Goal: Task Accomplishment & Management: Manage account settings

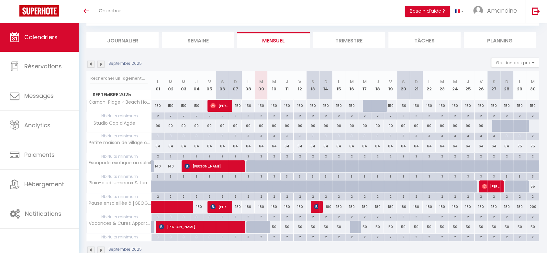
scroll to position [49, 0]
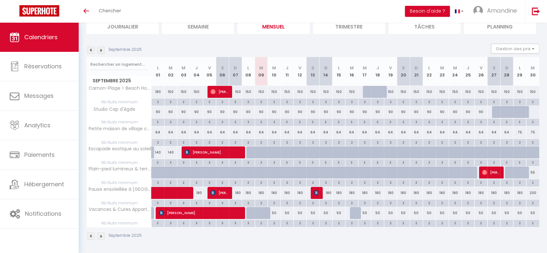
click at [102, 50] on img at bounding box center [100, 50] width 7 height 7
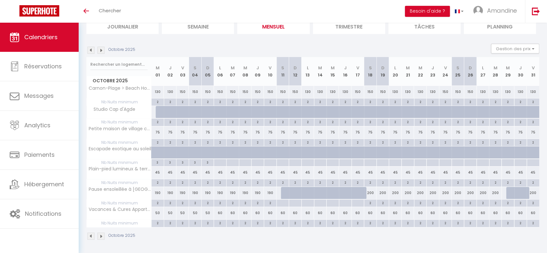
click at [92, 49] on img at bounding box center [90, 50] width 7 height 7
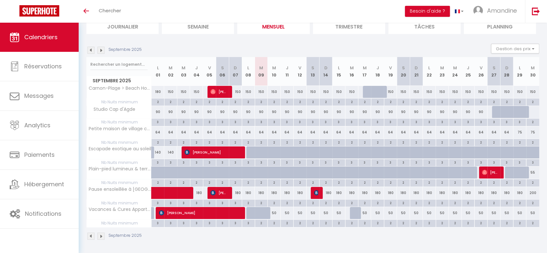
click at [312, 151] on div at bounding box center [317, 156] width 13 height 12
type input "120"
type input "Sam 13 Septembre 2025"
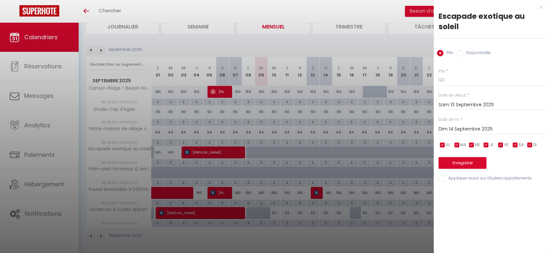
click at [492, 130] on input "Dim 14 Septembre 2025" at bounding box center [493, 129] width 108 height 8
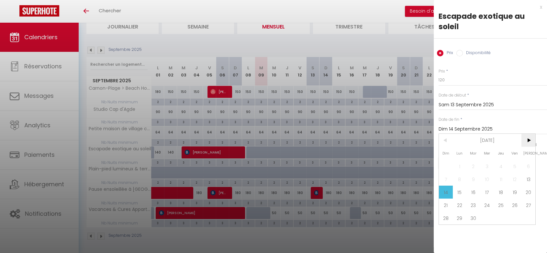
click at [530, 143] on span ">" at bounding box center [529, 140] width 14 height 13
click at [463, 168] on span "1" at bounding box center [460, 166] width 14 height 13
type input "Lun 01 Décembre 2025"
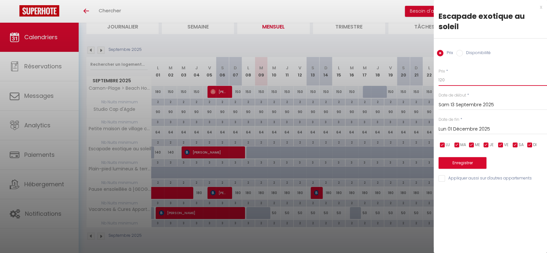
click at [452, 82] on input "120" at bounding box center [493, 80] width 108 height 12
type input "100"
click at [460, 54] on input "Disponibilité" at bounding box center [460, 53] width 6 height 6
radio input "true"
radio input "false"
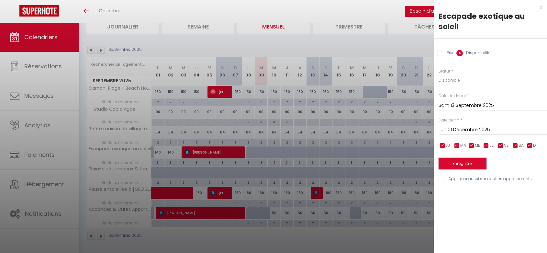
click at [456, 160] on button "Enregistrer" at bounding box center [463, 164] width 48 height 12
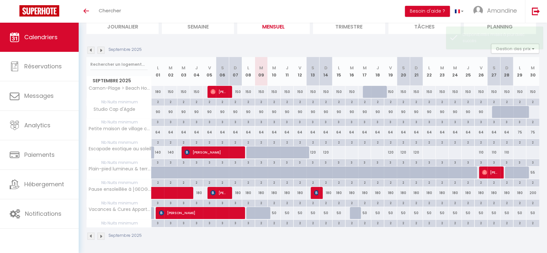
click at [311, 153] on div "120" at bounding box center [313, 152] width 13 height 12
select select "1"
type input "Sam 13 Septembre 2025"
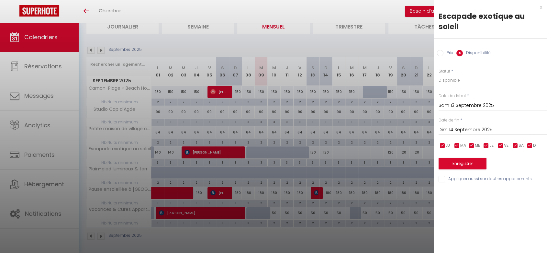
click at [493, 126] on input "Dim 14 Septembre 2025" at bounding box center [493, 130] width 108 height 8
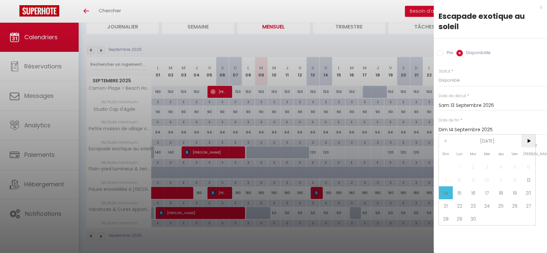
click at [531, 144] on span ">" at bounding box center [529, 140] width 14 height 13
click at [528, 140] on span ">" at bounding box center [529, 140] width 14 height 13
click at [462, 167] on span "1" at bounding box center [460, 166] width 14 height 13
type input "Lun 01 Décembre 2025"
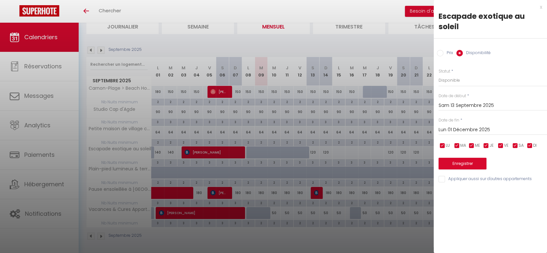
click at [438, 52] on input "Prix" at bounding box center [440, 53] width 6 height 6
radio input "true"
radio input "false"
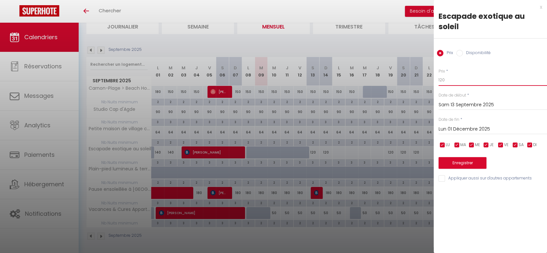
click at [446, 76] on input "120" at bounding box center [493, 80] width 108 height 12
type input "100"
click at [462, 159] on button "Enregistrer" at bounding box center [463, 163] width 48 height 12
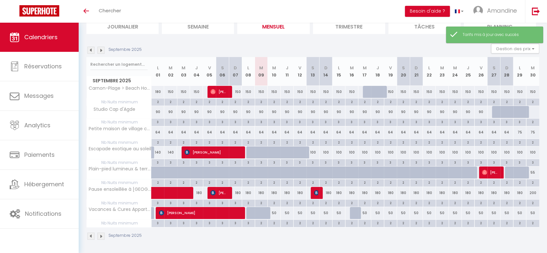
click at [314, 160] on div "3" at bounding box center [313, 162] width 13 height 6
type input "3"
type input "Sam 13 Septembre 2025"
type input "Dim 14 Septembre 2025"
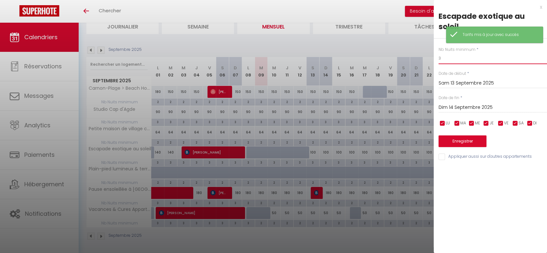
click at [446, 57] on input "3" at bounding box center [493, 58] width 108 height 12
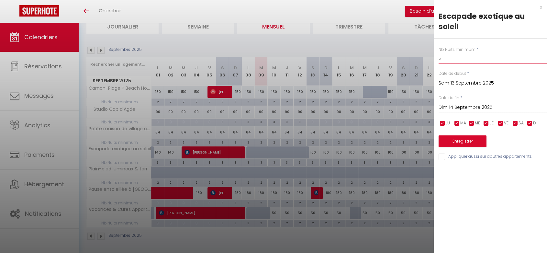
type input "5"
click at [495, 107] on input "Dim 14 Septembre 2025" at bounding box center [493, 107] width 108 height 8
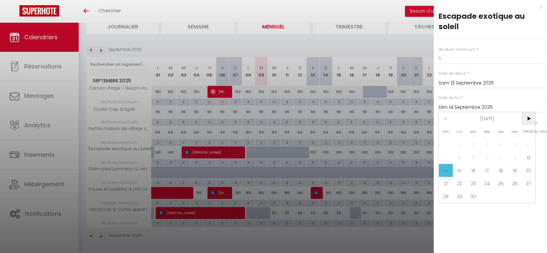
click at [529, 121] on span ">" at bounding box center [529, 118] width 14 height 13
click at [460, 142] on span "1" at bounding box center [460, 144] width 14 height 13
type input "Lun 01 Décembre 2025"
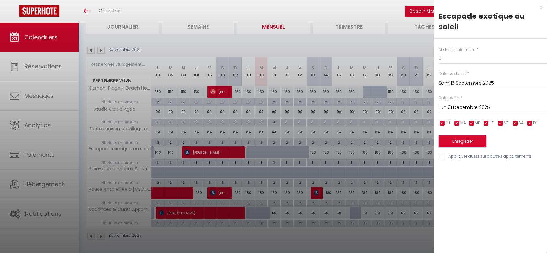
click at [460, 145] on button "Enregistrer" at bounding box center [463, 141] width 48 height 12
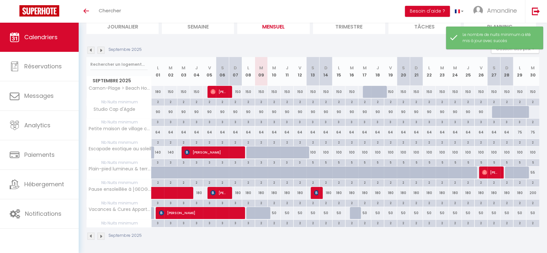
click at [102, 50] on img at bounding box center [100, 50] width 7 height 7
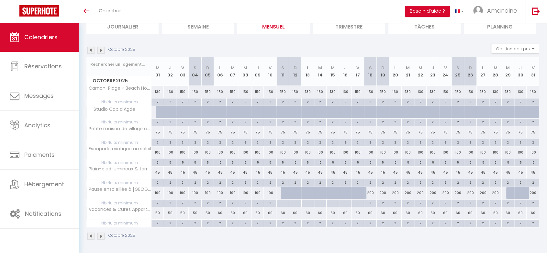
click at [102, 50] on img at bounding box center [100, 50] width 7 height 7
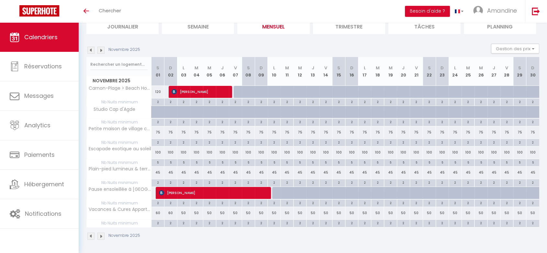
click at [157, 151] on div "100" at bounding box center [158, 152] width 13 height 12
type input "100"
type input "[DATE]"
type input "Dim 02 Novembre 2025"
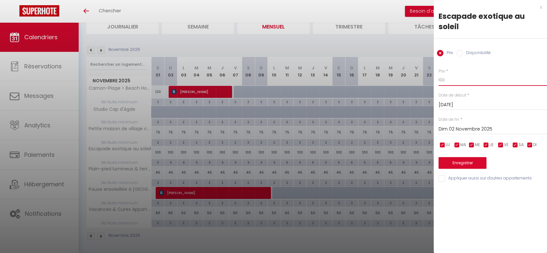
drag, startPoint x: 450, startPoint y: 78, endPoint x: 392, endPoint y: 76, distance: 58.7
click at [392, 76] on body "🟢 Des questions ou besoin d'assistance pour la migration AirBnB? Connectez-vous…" at bounding box center [273, 113] width 547 height 281
type input "90"
click at [506, 134] on div "[DATE] < [DATE] > Dim Lun Mar Mer Jeu Ven Sam 1 2 3 4 5 6 7 8 9 10 11 12 13 14 …" at bounding box center [493, 129] width 108 height 12
click at [501, 129] on input "Dim 02 Novembre 2025" at bounding box center [493, 129] width 108 height 8
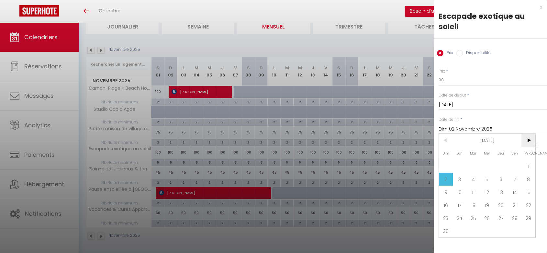
click at [524, 140] on span ">" at bounding box center [529, 140] width 14 height 13
click at [459, 164] on span "1" at bounding box center [460, 166] width 14 height 13
type input "Lun 01 Décembre 2025"
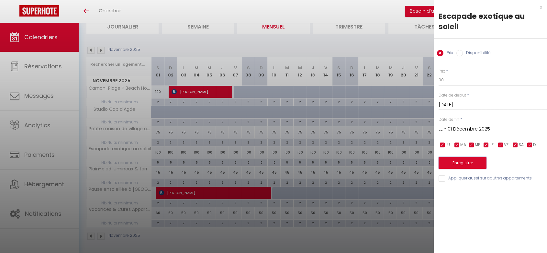
click at [459, 164] on button "Enregistrer" at bounding box center [463, 163] width 48 height 12
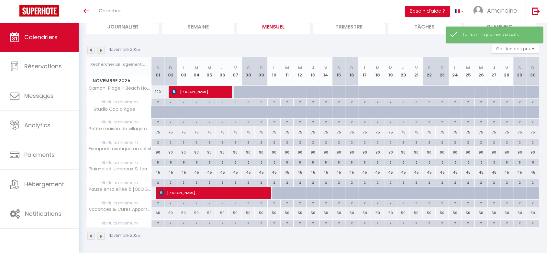
click at [101, 51] on img at bounding box center [100, 50] width 7 height 7
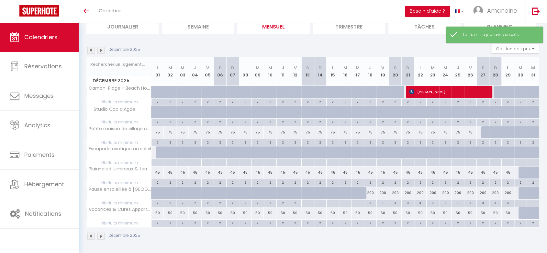
click at [101, 51] on img at bounding box center [100, 50] width 7 height 7
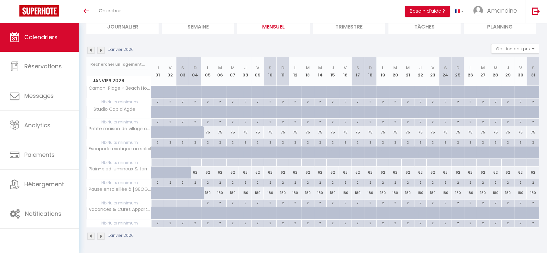
click at [100, 50] on img at bounding box center [100, 50] width 7 height 7
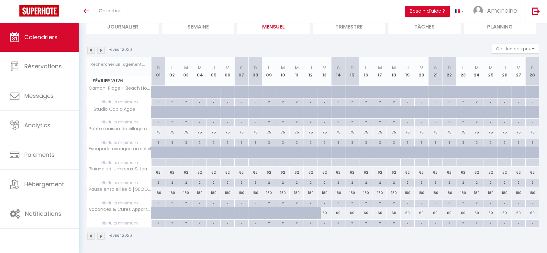
click at [100, 50] on img at bounding box center [100, 50] width 7 height 7
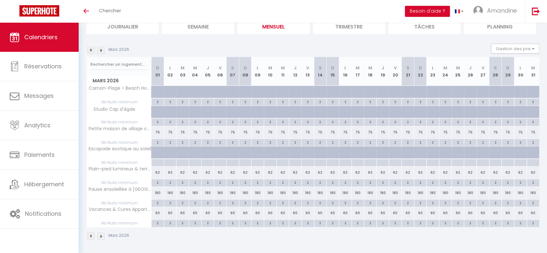
click at [100, 50] on img at bounding box center [100, 50] width 7 height 7
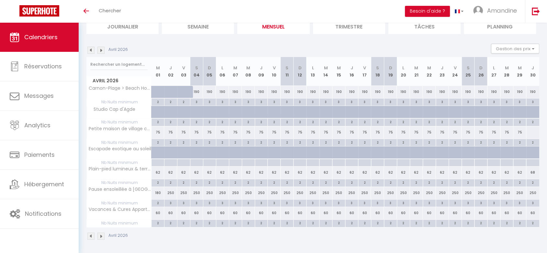
click at [100, 50] on img at bounding box center [100, 50] width 7 height 7
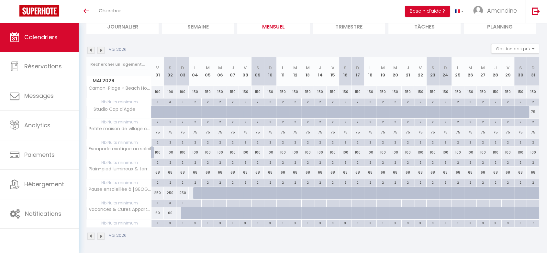
click at [102, 47] on img at bounding box center [100, 50] width 7 height 7
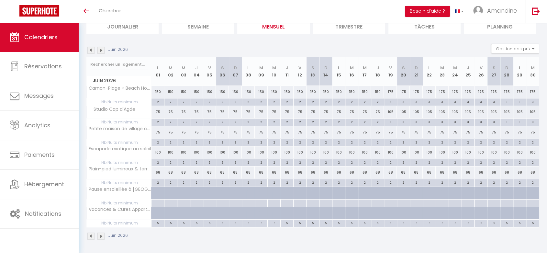
click at [102, 47] on img at bounding box center [100, 50] width 7 height 7
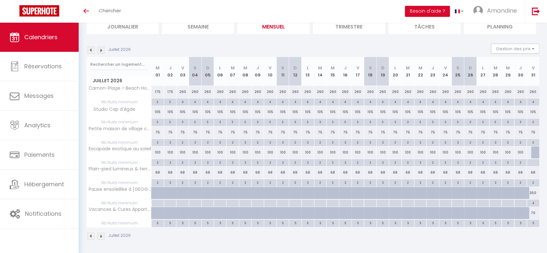
click at [156, 163] on div "2" at bounding box center [158, 162] width 12 height 6
type input "2"
type input "Mer 01 Juillet 2026"
type input "Jeu 02 Juillet 2026"
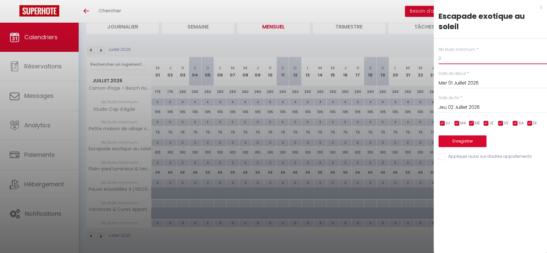
click at [446, 60] on input "2" at bounding box center [493, 58] width 108 height 12
type input "4"
click at [484, 106] on input "Jeu 02 Juillet 2026" at bounding box center [493, 107] width 108 height 8
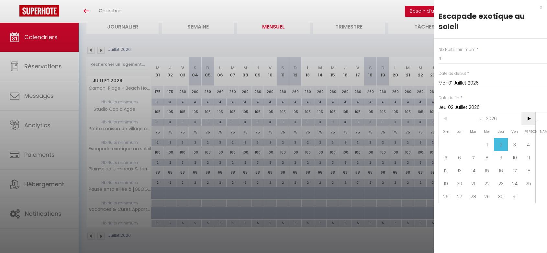
click at [530, 116] on span ">" at bounding box center [529, 118] width 14 height 13
click at [529, 119] on span ">" at bounding box center [529, 118] width 14 height 13
click at [462, 155] on span "7" at bounding box center [460, 157] width 14 height 13
type input "Lun 07 Septembre 2026"
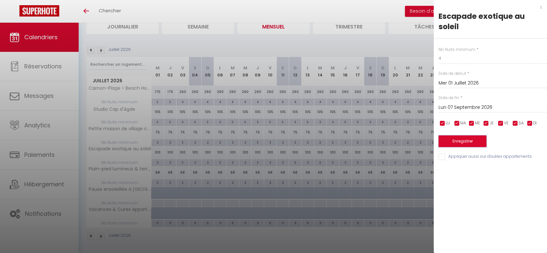
click at [458, 142] on button "Enregistrer" at bounding box center [463, 141] width 48 height 12
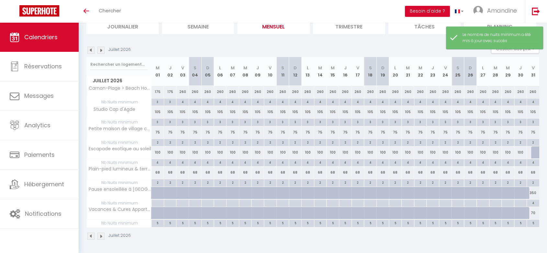
click at [93, 48] on img at bounding box center [90, 50] width 7 height 7
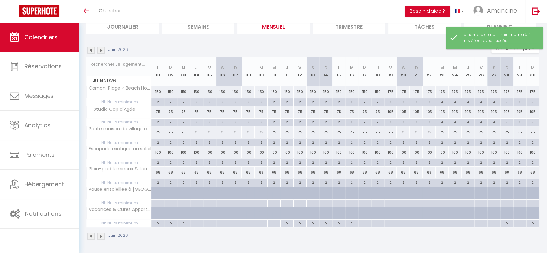
click at [93, 48] on img at bounding box center [90, 50] width 7 height 7
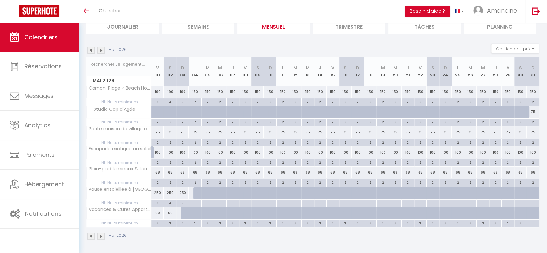
click at [91, 52] on img at bounding box center [90, 50] width 7 height 7
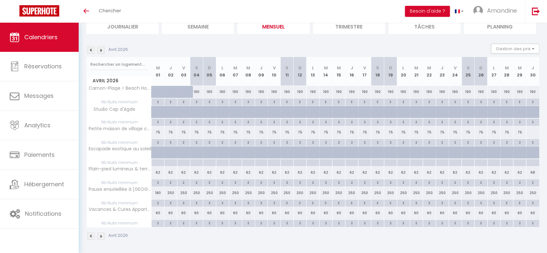
click at [91, 52] on img at bounding box center [90, 50] width 7 height 7
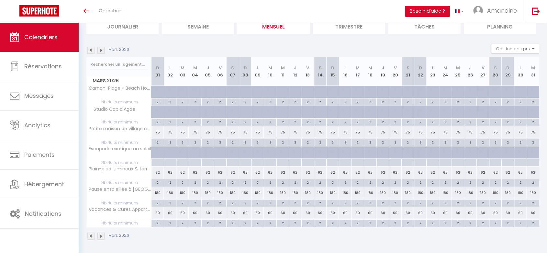
click at [101, 50] on img at bounding box center [100, 50] width 7 height 7
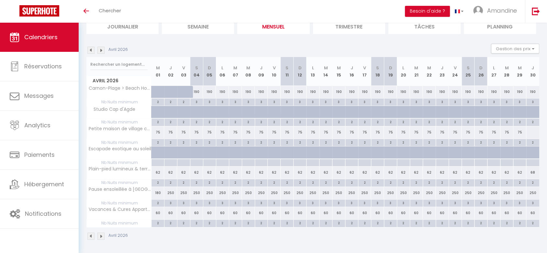
click at [101, 50] on img at bounding box center [100, 50] width 7 height 7
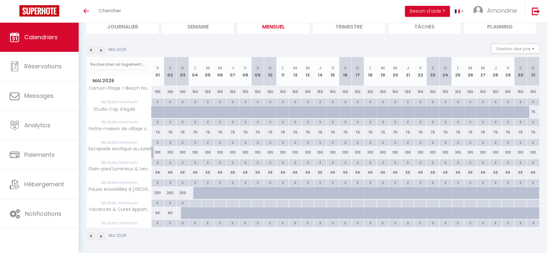
click at [92, 50] on img at bounding box center [90, 50] width 7 height 7
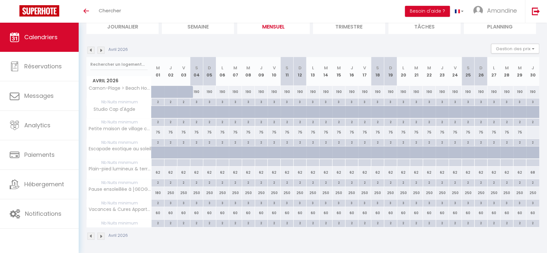
click at [92, 50] on img at bounding box center [90, 50] width 7 height 7
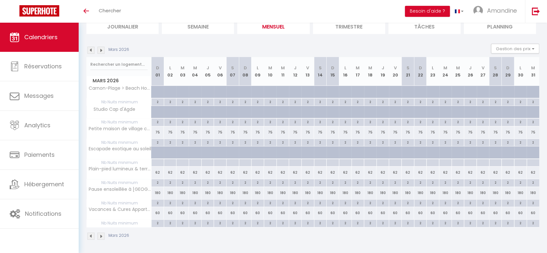
click at [92, 50] on img at bounding box center [90, 50] width 7 height 7
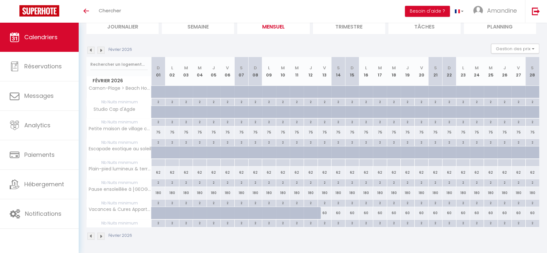
click at [92, 50] on img at bounding box center [90, 50] width 7 height 7
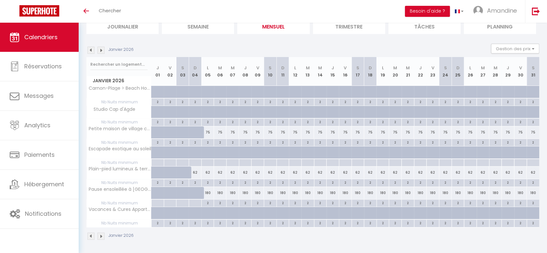
click at [206, 148] on div at bounding box center [207, 152] width 13 height 12
type input "Lun 05 Janvier 2026"
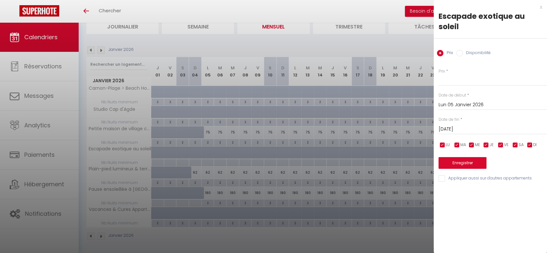
click at [491, 130] on input "[DATE]" at bounding box center [493, 129] width 108 height 8
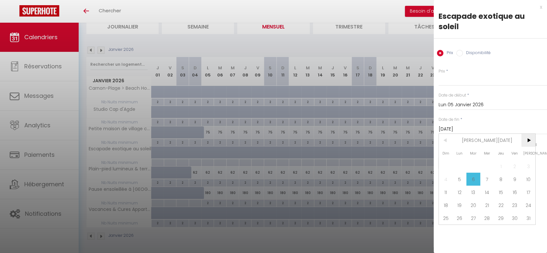
click at [528, 139] on span ">" at bounding box center [529, 140] width 14 height 13
click at [518, 162] on span "1" at bounding box center [515, 166] width 14 height 13
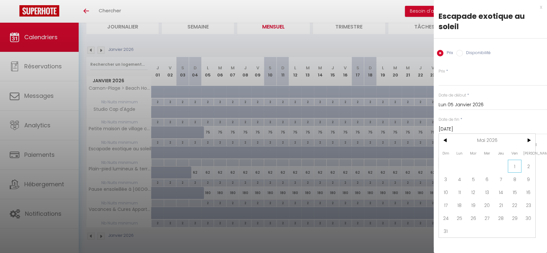
type input "Ven 01 Mai 2026"
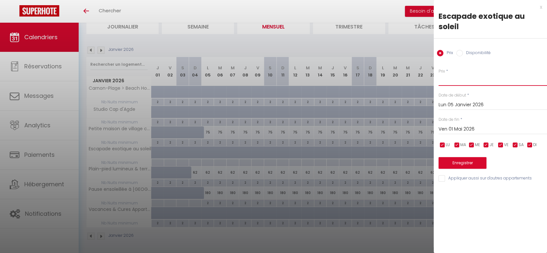
click at [447, 77] on input "Prix" at bounding box center [493, 80] width 108 height 12
type input "90"
click at [460, 51] on input "Disponibilité" at bounding box center [460, 53] width 6 height 6
radio input "true"
radio input "false"
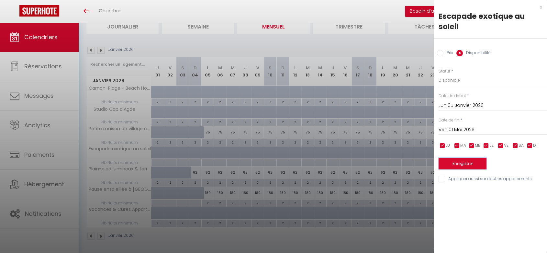
click at [460, 164] on button "Enregistrer" at bounding box center [463, 164] width 48 height 12
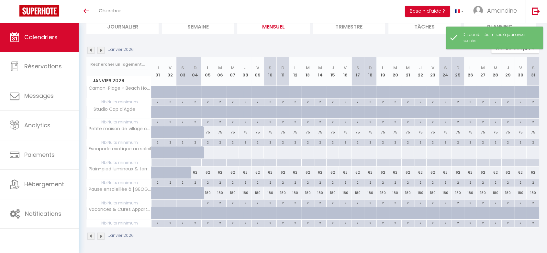
click at [207, 153] on div at bounding box center [207, 152] width 13 height 12
select select "1"
type input "Lun 05 Janvier 2026"
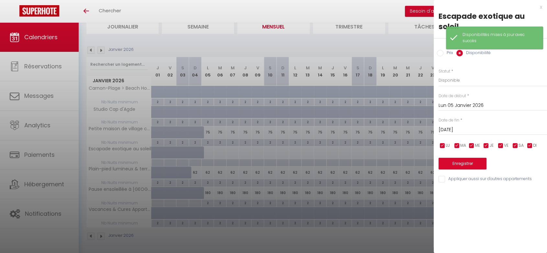
click at [491, 134] on input "[DATE]" at bounding box center [493, 130] width 108 height 8
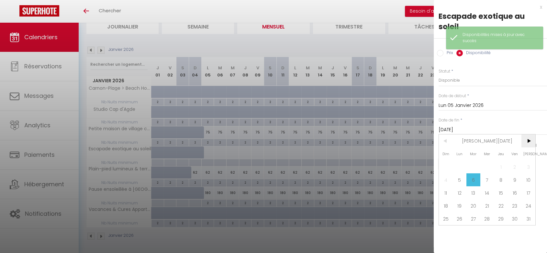
click at [526, 139] on span ">" at bounding box center [529, 140] width 14 height 13
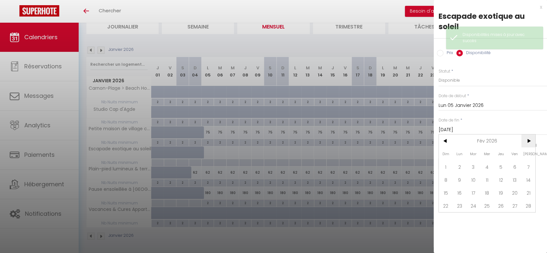
click at [526, 139] on span ">" at bounding box center [529, 140] width 14 height 13
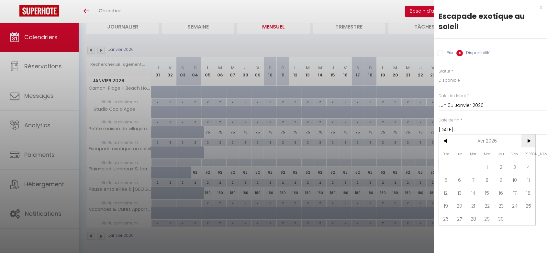
click at [526, 139] on span ">" at bounding box center [529, 140] width 14 height 13
click at [514, 164] on span "1" at bounding box center [515, 166] width 14 height 13
type input "Ven 01 Mai 2026"
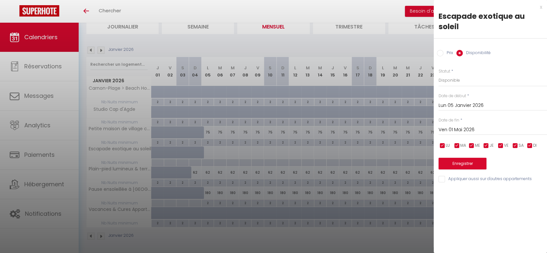
click at [439, 50] on input "Prix" at bounding box center [440, 53] width 6 height 6
radio input "true"
radio input "false"
click at [453, 84] on input "Prix" at bounding box center [493, 80] width 108 height 12
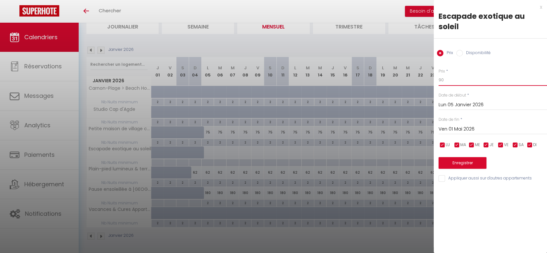
type input "90"
click at [451, 160] on button "Enregistrer" at bounding box center [463, 163] width 48 height 12
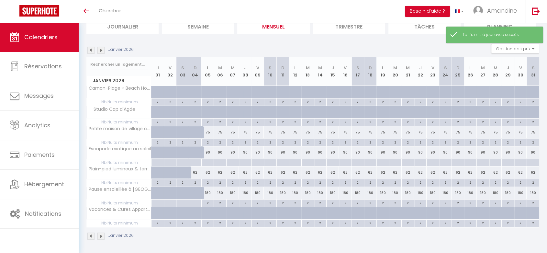
click at [207, 162] on div at bounding box center [207, 162] width 13 height 7
type input "Lun 05 Janvier 2026"
type input "[DATE]"
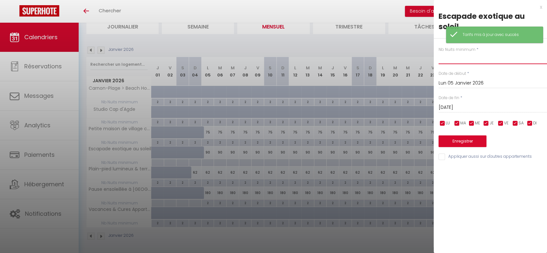
click at [449, 60] on input "text" at bounding box center [493, 58] width 108 height 12
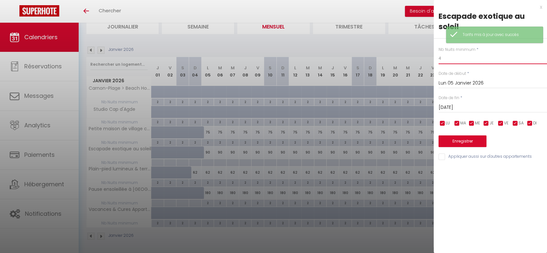
type input "4"
click at [488, 103] on div "[DATE] < [PERSON_NAME][DATE] > Dim Lun Mar Mer Jeu Ven Sam 1 2 3 4 5 6 7 8 9 10…" at bounding box center [493, 107] width 108 height 12
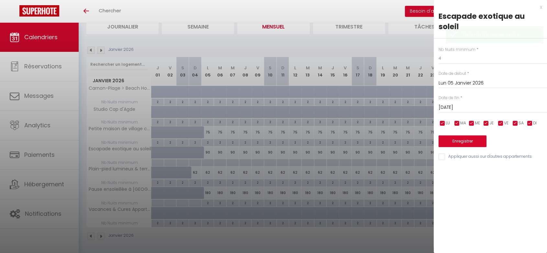
click at [488, 106] on input "[DATE]" at bounding box center [493, 107] width 108 height 8
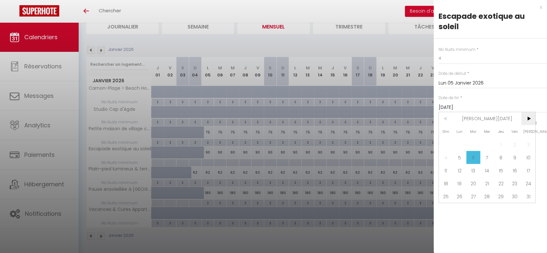
click at [528, 119] on span ">" at bounding box center [529, 118] width 14 height 13
click at [515, 142] on span "1" at bounding box center [515, 144] width 14 height 13
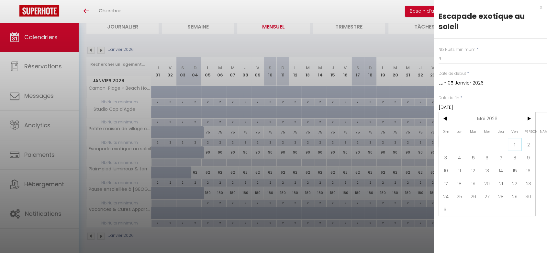
type input "Ven 01 Mai 2026"
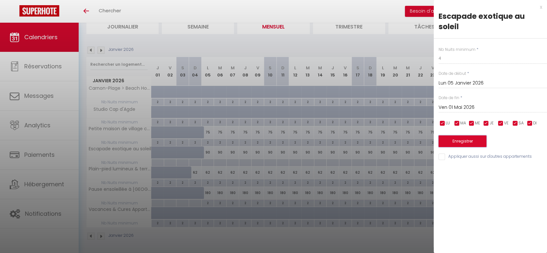
click at [479, 139] on button "Enregistrer" at bounding box center [463, 141] width 48 height 12
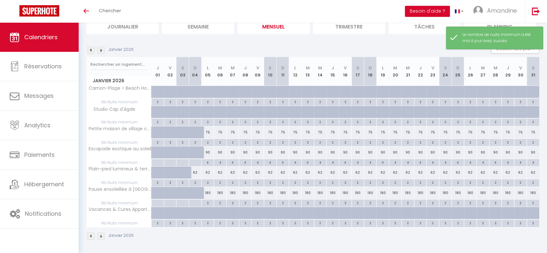
click at [101, 50] on img at bounding box center [100, 50] width 7 height 7
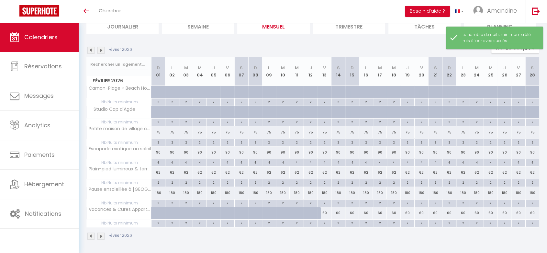
click at [101, 50] on img at bounding box center [100, 50] width 7 height 7
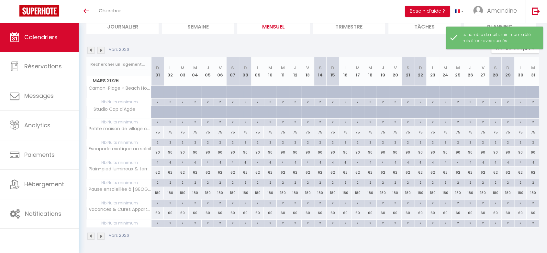
click at [101, 50] on img at bounding box center [100, 50] width 7 height 7
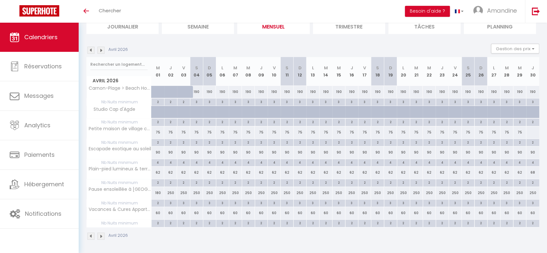
click at [101, 50] on img at bounding box center [100, 50] width 7 height 7
